Goal: Transaction & Acquisition: Purchase product/service

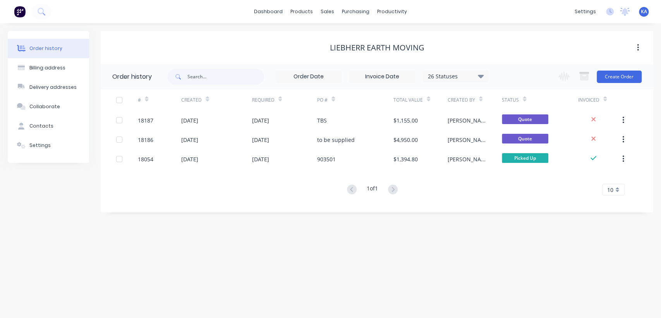
click at [15, 15] on img at bounding box center [20, 12] width 12 height 12
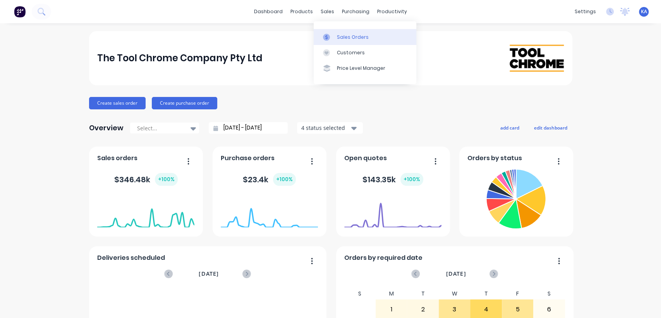
click at [340, 35] on div "Sales Orders" at bounding box center [353, 37] width 32 height 7
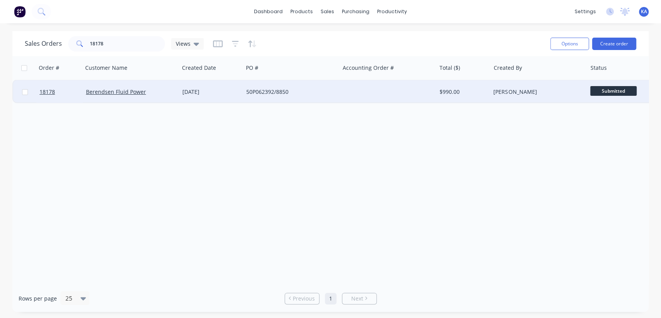
click at [443, 92] on div "$990.00" at bounding box center [462, 92] width 45 height 8
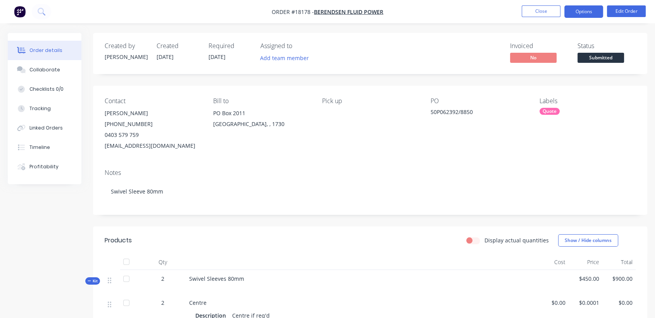
click at [582, 11] on button "Options" at bounding box center [583, 11] width 39 height 12
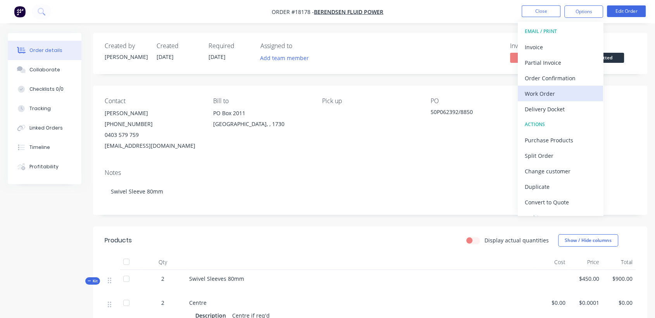
click at [553, 94] on div "Work Order" at bounding box center [559, 93] width 71 height 11
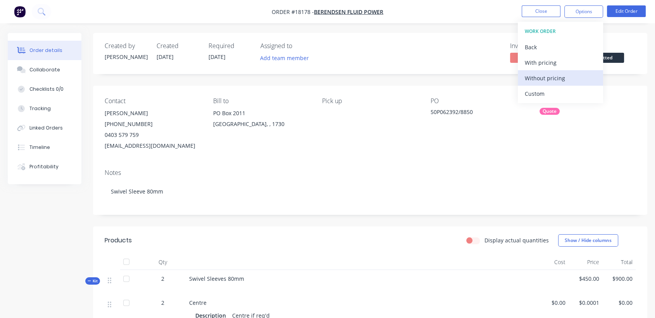
click at [557, 75] on div "Without pricing" at bounding box center [559, 77] width 71 height 11
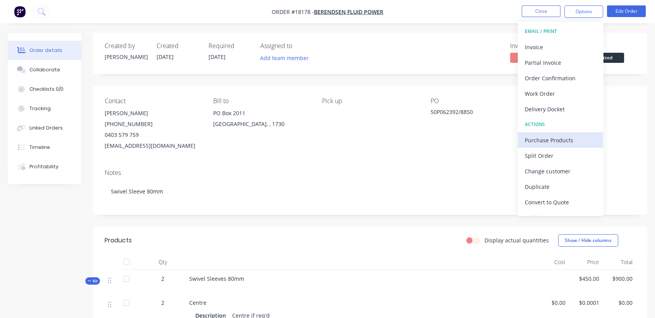
click at [565, 140] on div "Purchase Products" at bounding box center [559, 139] width 71 height 11
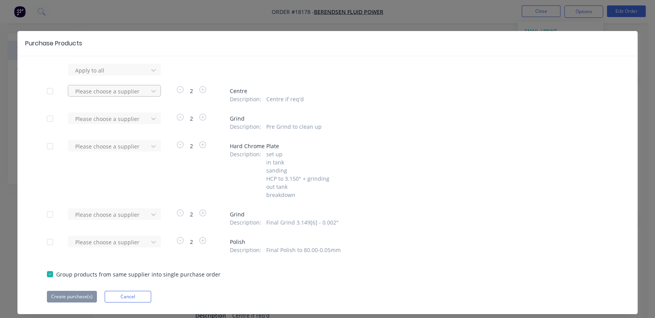
click at [87, 89] on div at bounding box center [109, 91] width 70 height 10
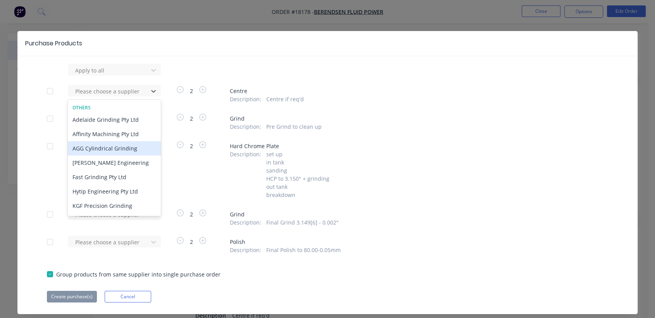
click at [99, 146] on div "AGG Cylindrical Grinding" at bounding box center [114, 148] width 93 height 14
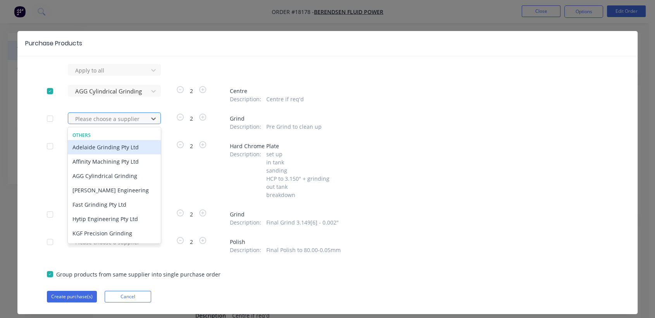
click at [108, 120] on div at bounding box center [109, 119] width 70 height 10
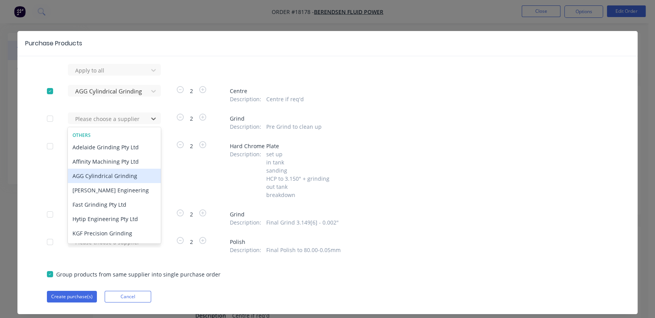
click at [98, 175] on div "AGG Cylindrical Grinding" at bounding box center [114, 175] width 93 height 14
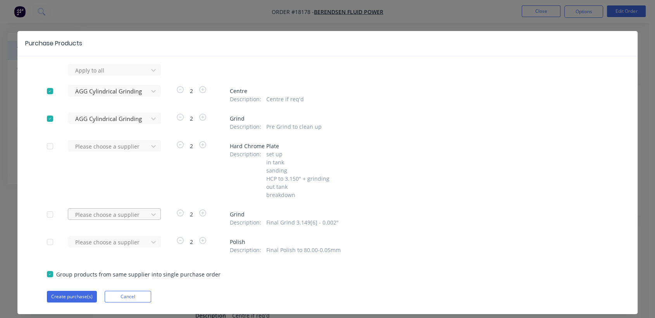
click at [113, 215] on div "Please choose a supplier" at bounding box center [110, 214] width 85 height 12
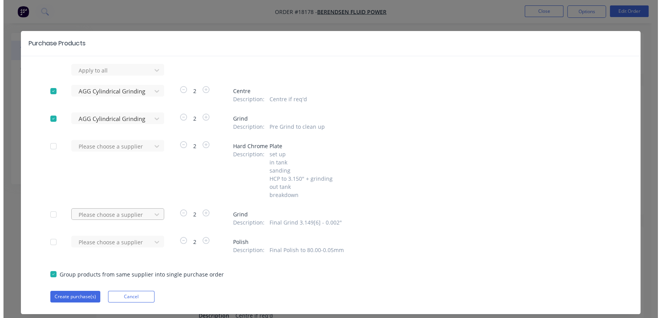
scroll to position [19, 0]
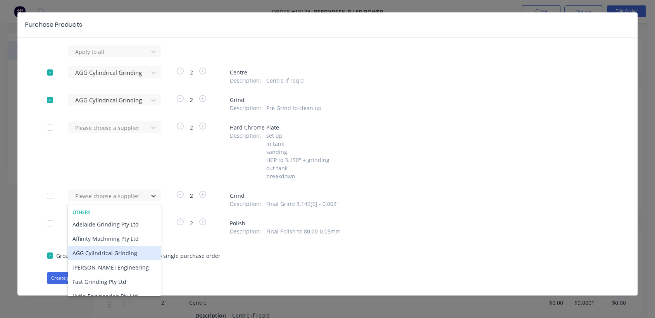
click at [99, 251] on div "AGG Cylindrical Grinding" at bounding box center [114, 253] width 93 height 14
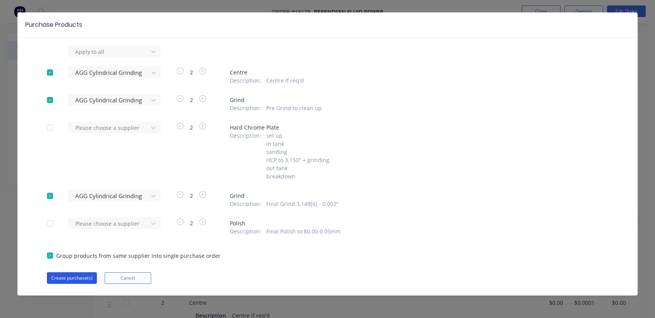
click at [64, 277] on button "Create purchase(s)" at bounding box center [72, 278] width 50 height 12
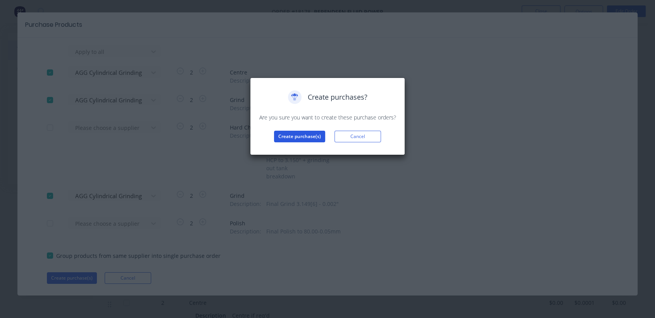
click at [304, 133] on button "Create purchase(s)" at bounding box center [299, 137] width 51 height 12
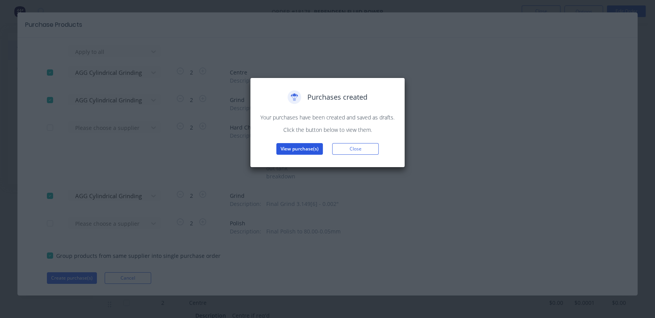
click at [304, 146] on button "View purchase(s)" at bounding box center [299, 149] width 46 height 12
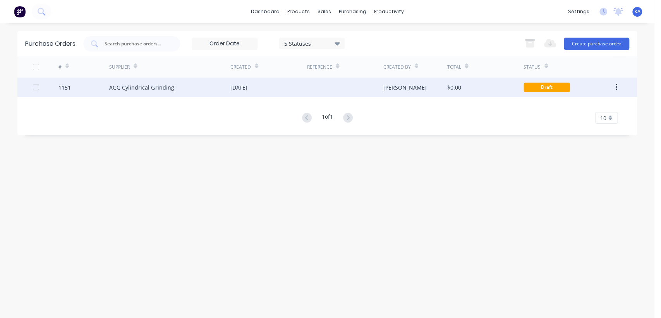
click at [167, 81] on div "AGG Cylindrical Grinding" at bounding box center [169, 86] width 121 height 19
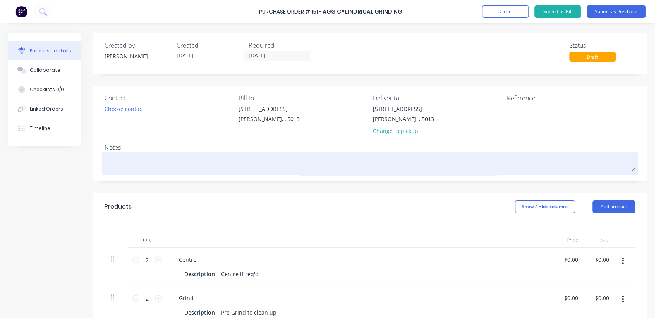
click at [125, 159] on textarea at bounding box center [370, 162] width 531 height 17
type textarea "x"
type textarea "2"
type textarea "x"
type textarea "2"
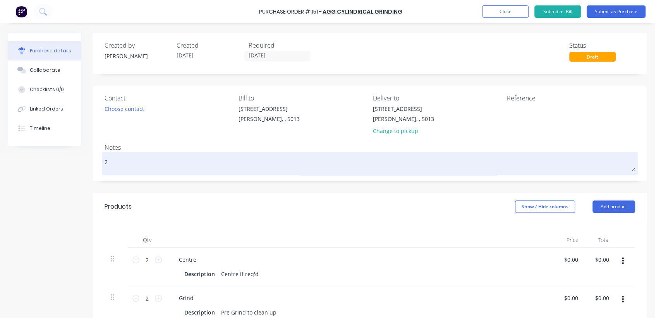
type textarea "x"
type textarea "2 x"
type textarea "x"
type textarea "2 x"
type textarea "x"
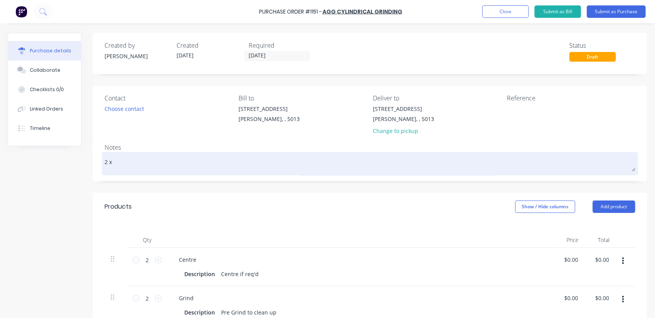
type textarea "2 x s"
type textarea "x"
type textarea "2 x sw"
type textarea "x"
type textarea "2 x swi"
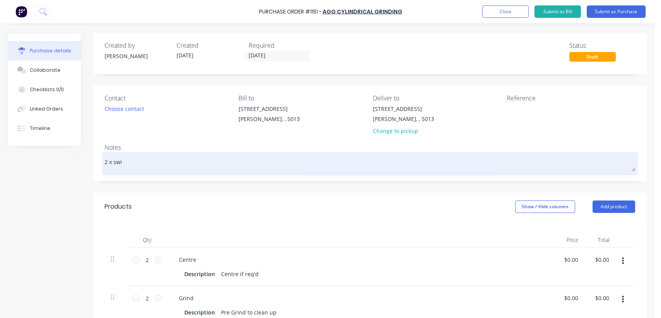
type textarea "x"
type textarea "2 x swiv"
type textarea "x"
type textarea "2 x swive"
type textarea "x"
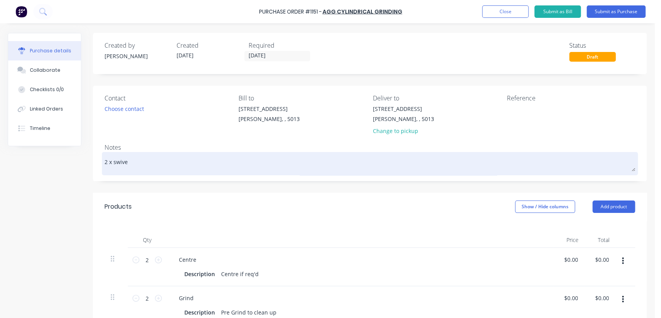
type textarea "2 x swivel"
type textarea "x"
type textarea "2 x swivel"
type textarea "x"
type textarea "2 x swivel s"
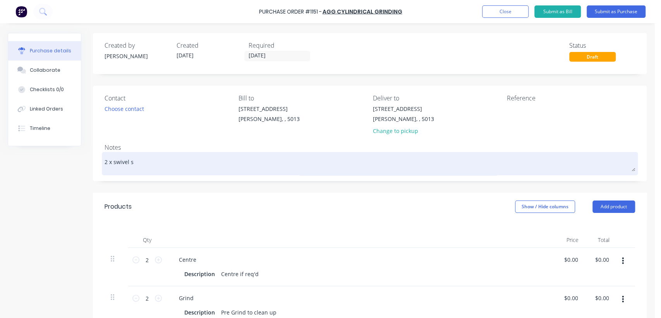
type textarea "x"
type textarea "2 x swivel sl"
type textarea "x"
type textarea "2 x swivel sle"
type textarea "x"
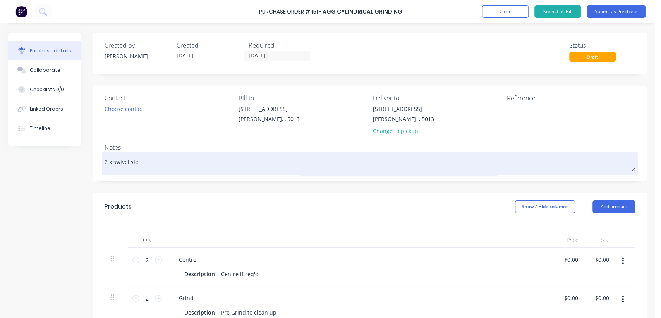
type textarea "2 x swivel slee"
type textarea "x"
type textarea "2 x swivel sleev"
type textarea "x"
type textarea "2 x swivel sleeve"
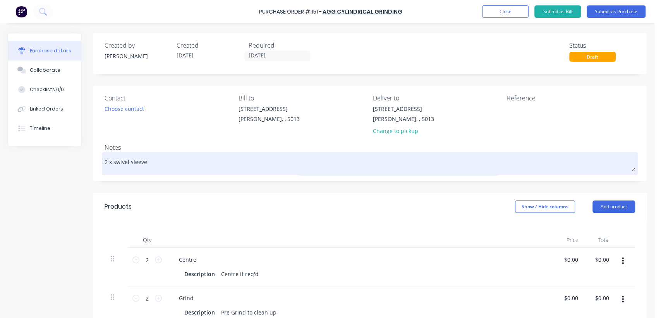
type textarea "x"
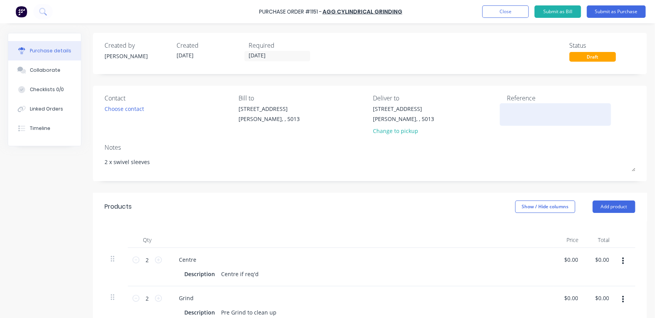
type textarea "2 x swivel sleeves"
type textarea "x"
type textarea "2 x swivel sleeves"
click at [512, 112] on textarea at bounding box center [555, 113] width 97 height 17
type textarea "TC18178"
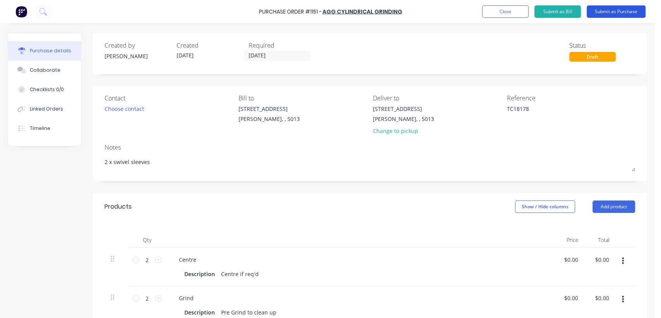
type textarea "x"
type textarea "TC18178"
click at [622, 10] on button "Submit as Purchase" at bounding box center [616, 11] width 59 height 12
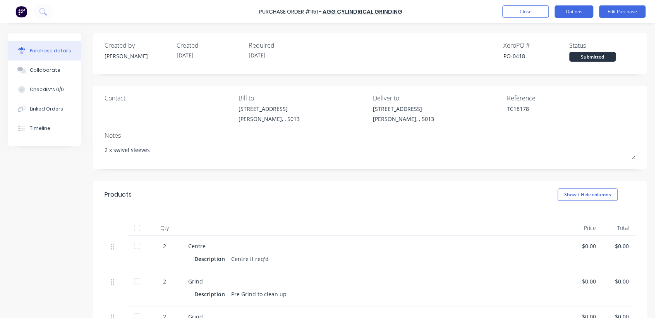
click at [582, 13] on button "Options" at bounding box center [574, 11] width 39 height 12
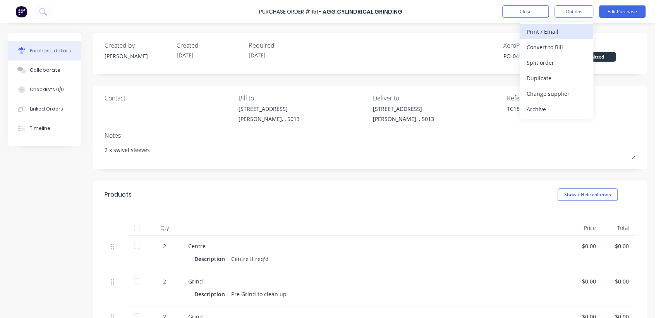
click at [541, 29] on div "Print / Email" at bounding box center [557, 31] width 60 height 11
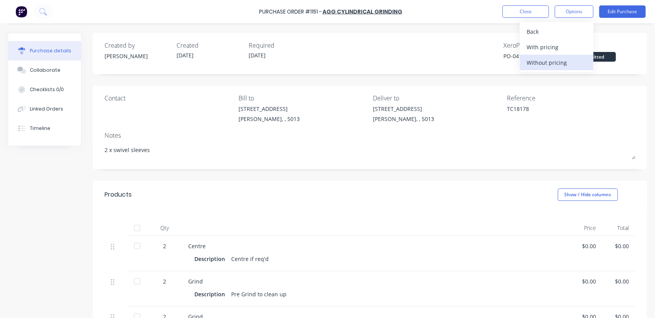
click at [562, 60] on div "Without pricing" at bounding box center [557, 62] width 60 height 11
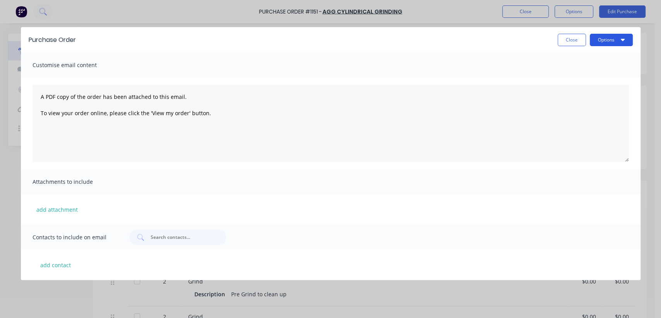
click at [597, 41] on button "Options" at bounding box center [611, 40] width 43 height 12
click at [575, 74] on div "Print" at bounding box center [596, 74] width 60 height 11
click at [576, 40] on button "Close" at bounding box center [572, 40] width 28 height 12
type textarea "x"
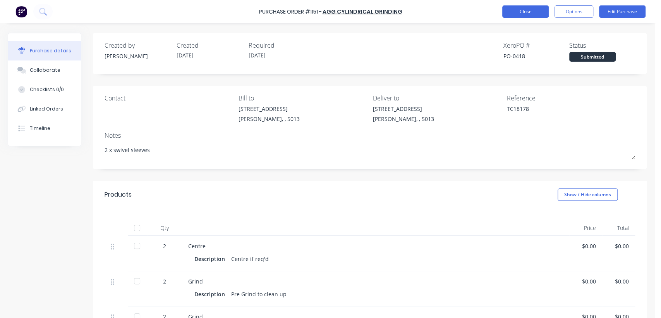
click at [524, 12] on button "Close" at bounding box center [525, 11] width 46 height 12
